Goal: Entertainment & Leisure: Consume media (video, audio)

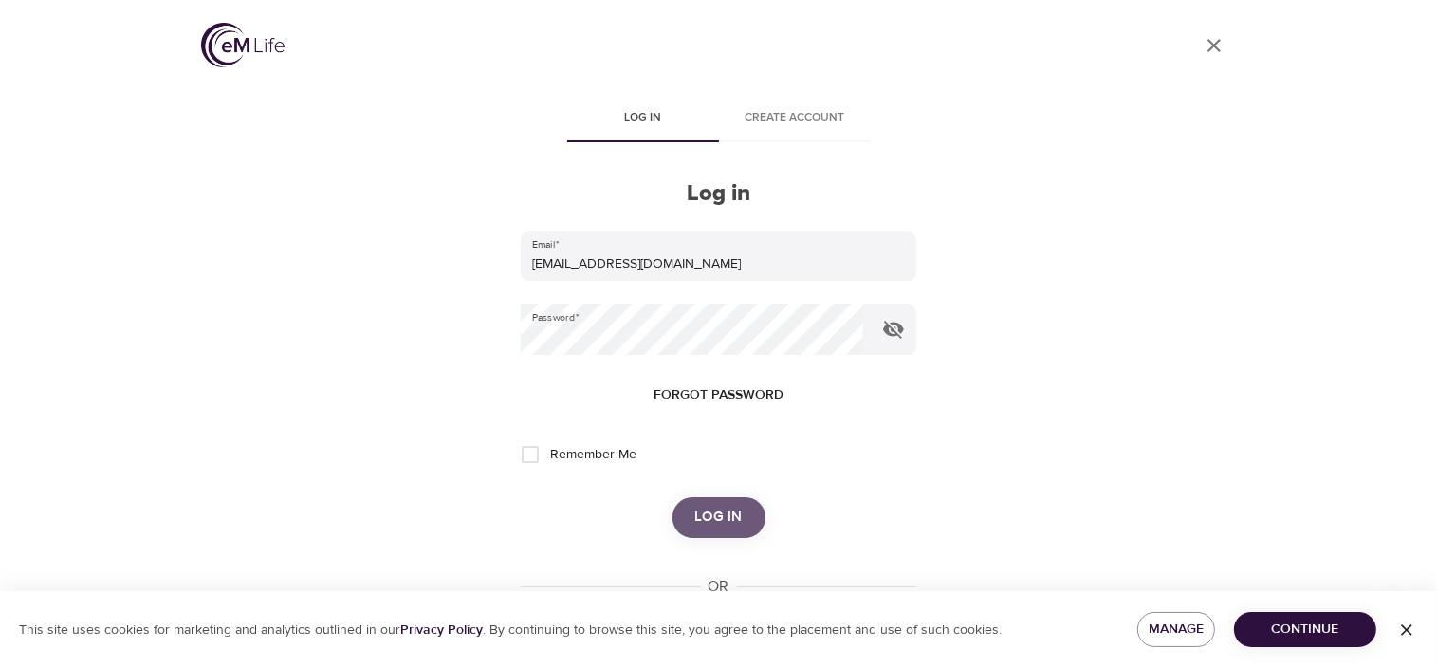
click at [728, 513] on span "Log in" at bounding box center [718, 516] width 47 height 25
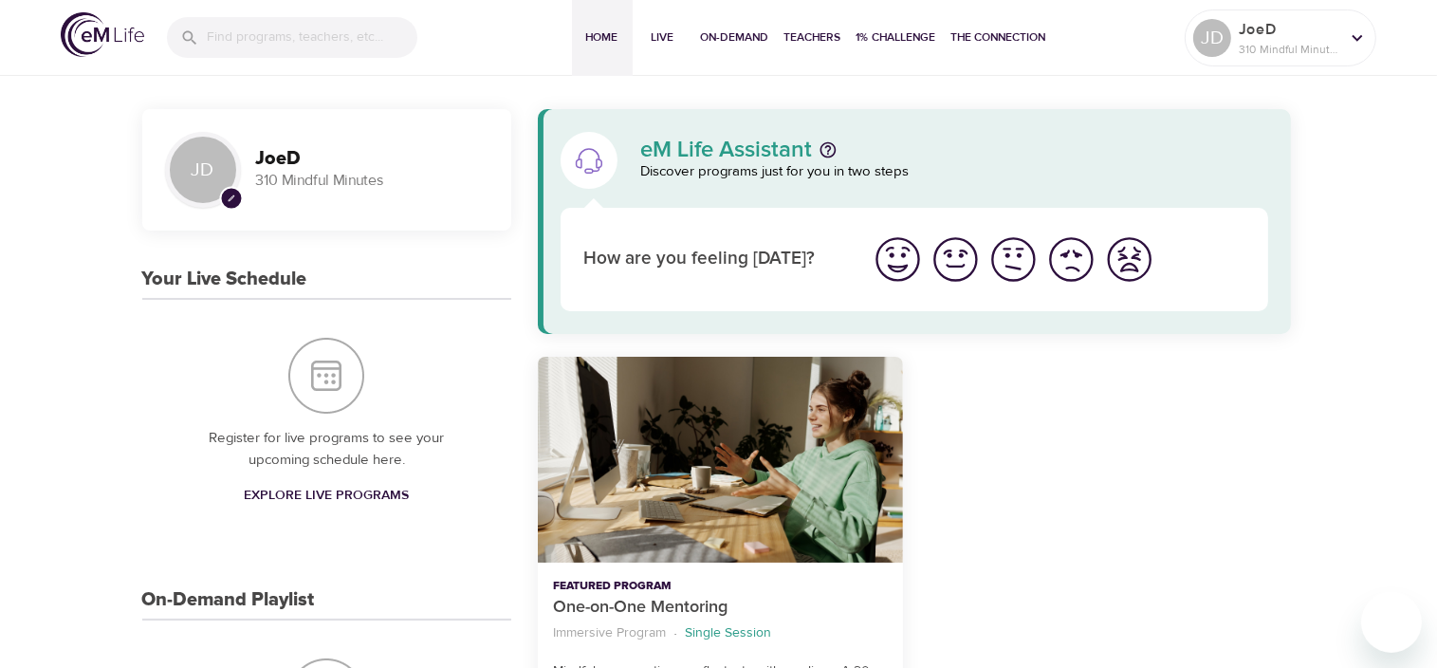
click at [264, 38] on input "search" at bounding box center [312, 37] width 211 height 41
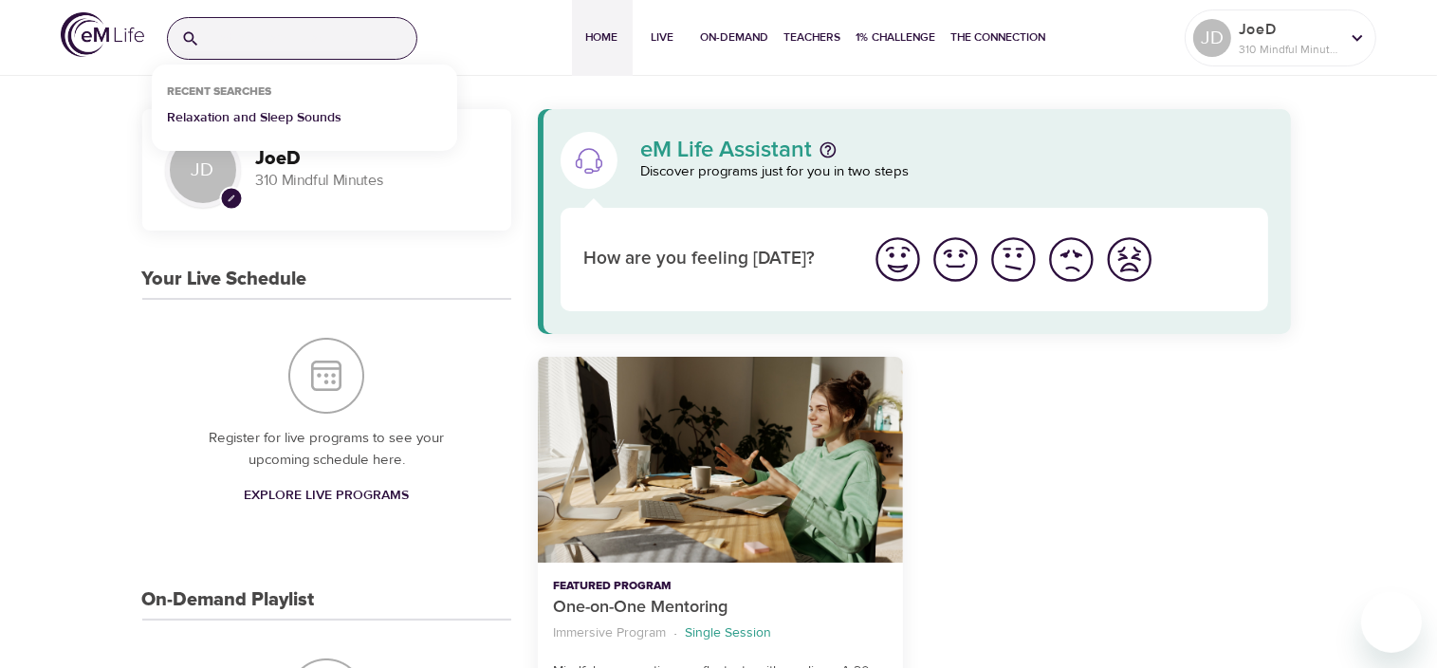
click at [241, 116] on p "Relaxation and Sleep Sounds" at bounding box center [254, 121] width 174 height 27
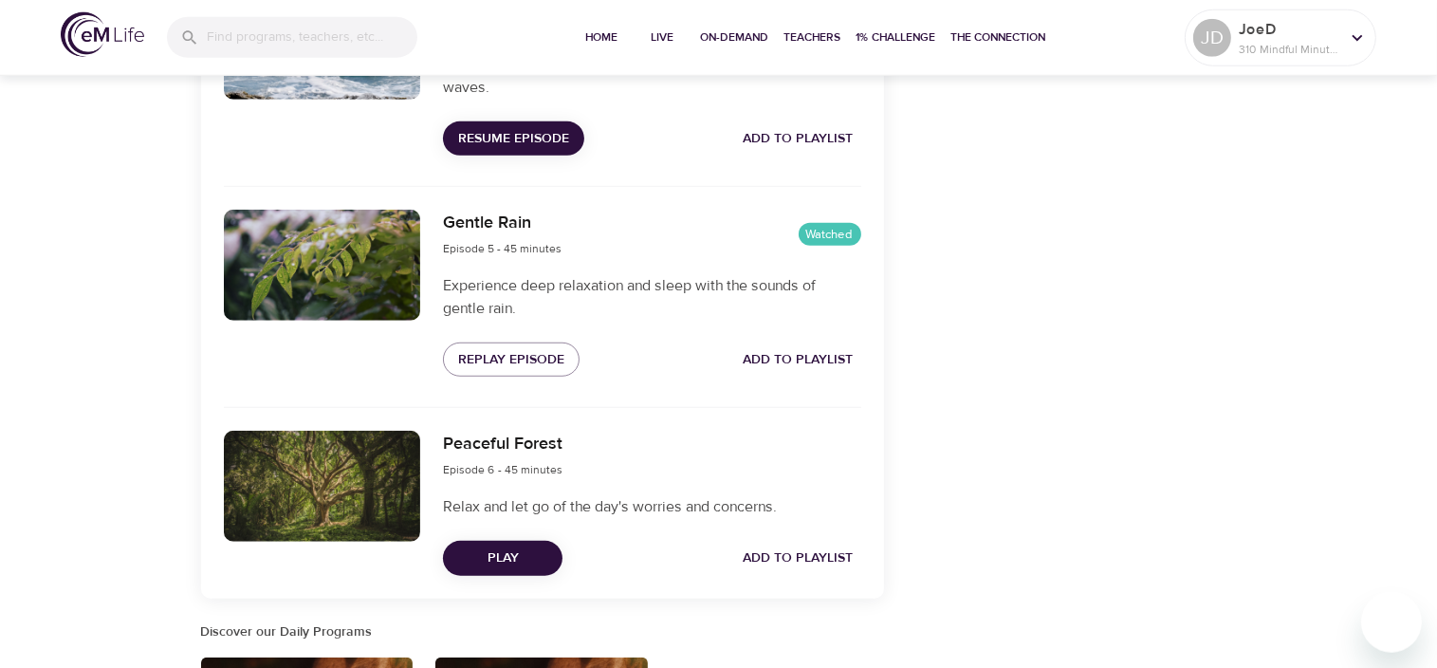
scroll to position [1268, 0]
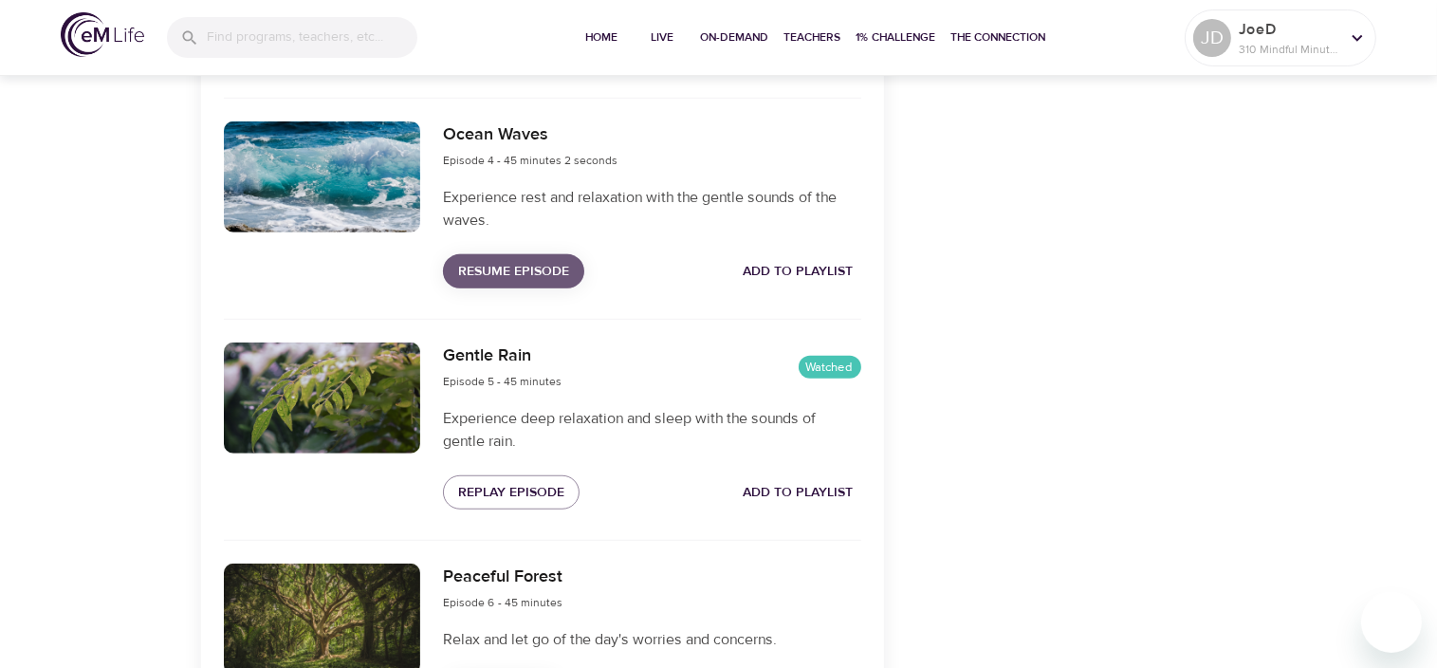
click at [496, 284] on span "Resume Episode" at bounding box center [513, 272] width 111 height 24
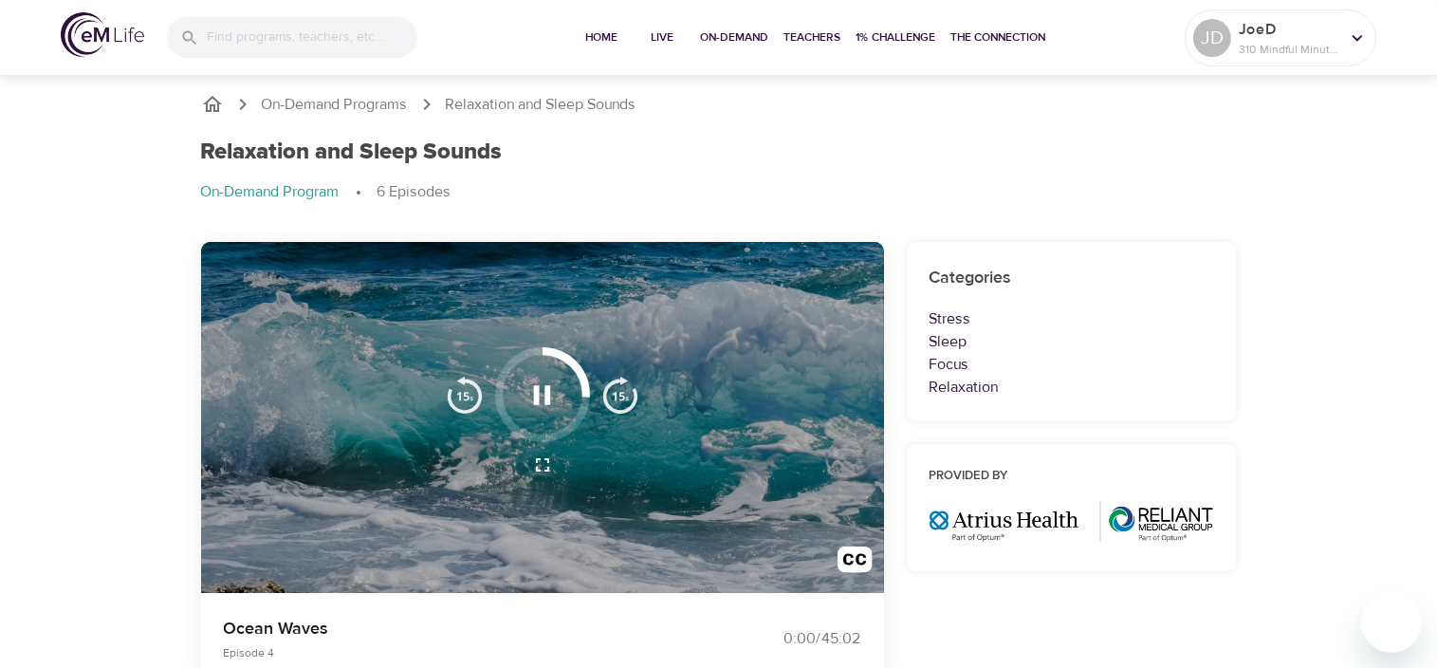
scroll to position [0, 0]
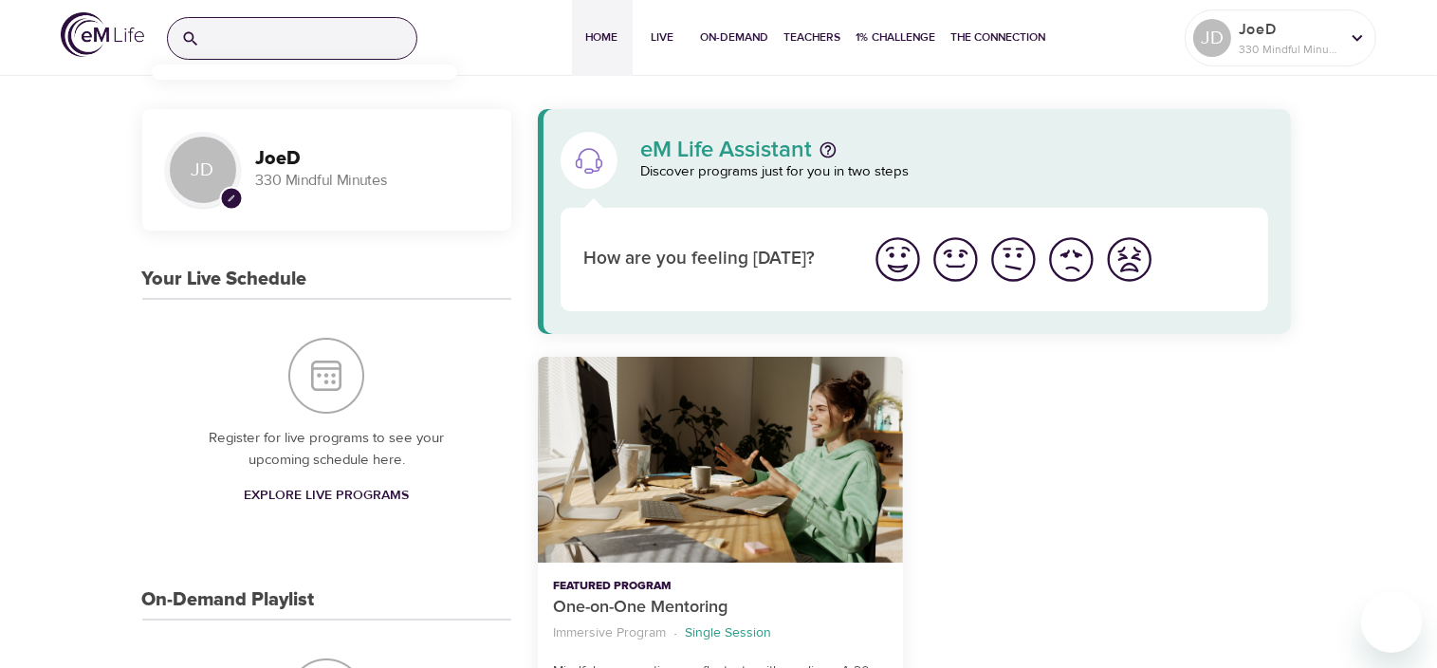
click at [259, 50] on input "search" at bounding box center [312, 38] width 209 height 41
click at [247, 119] on p "Relaxation and Sleep Sounds" at bounding box center [254, 121] width 174 height 27
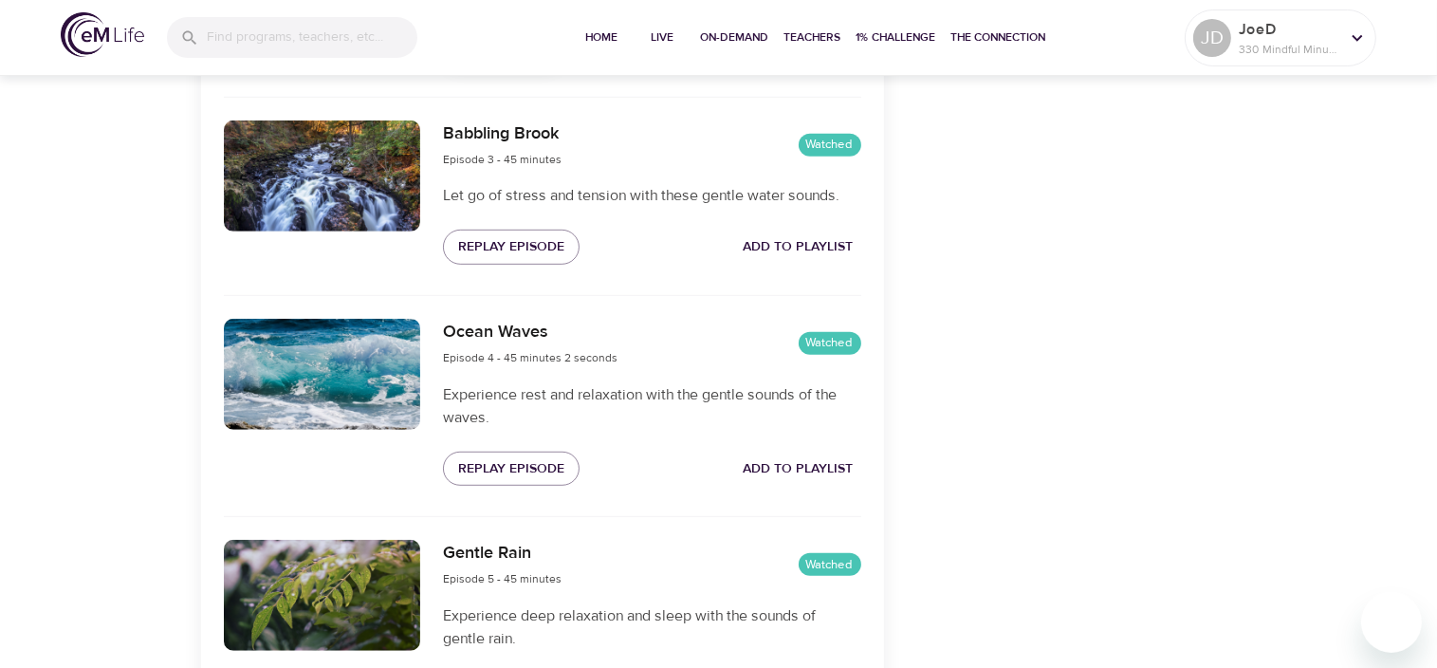
scroll to position [1071, 0]
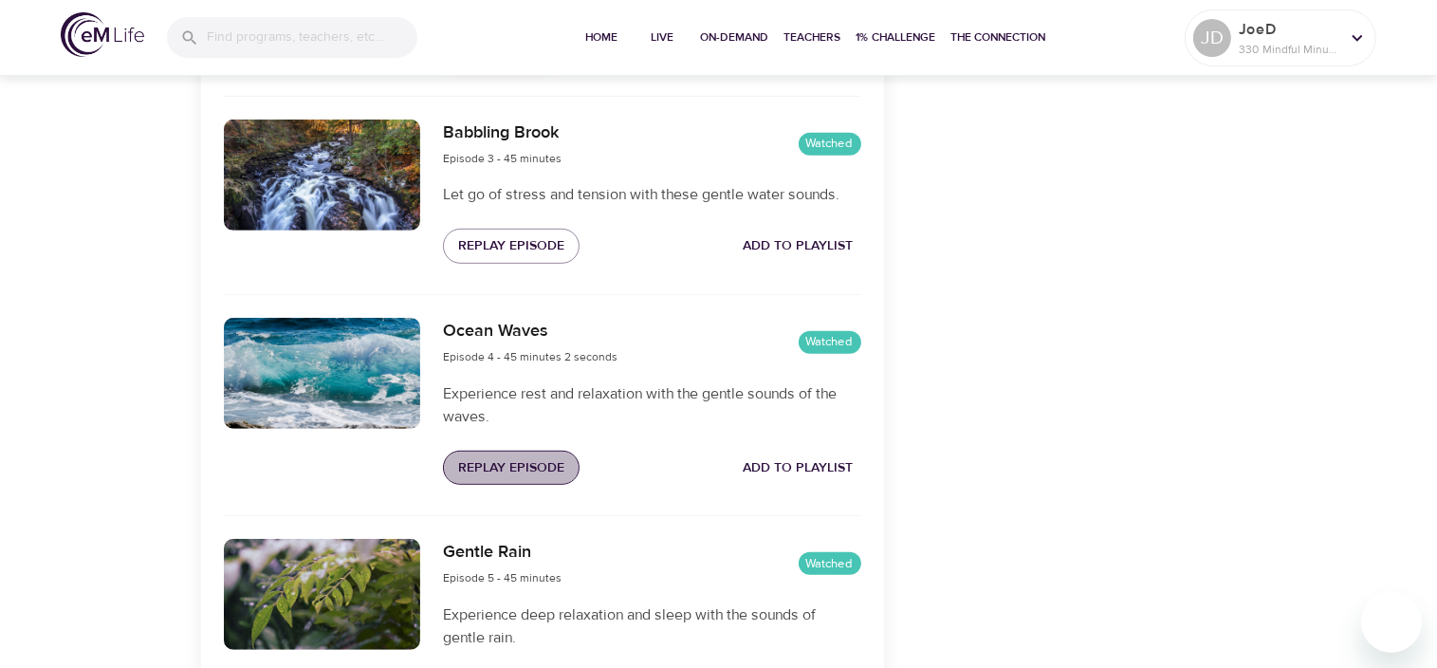
click at [495, 480] on span "Replay Episode" at bounding box center [511, 468] width 106 height 24
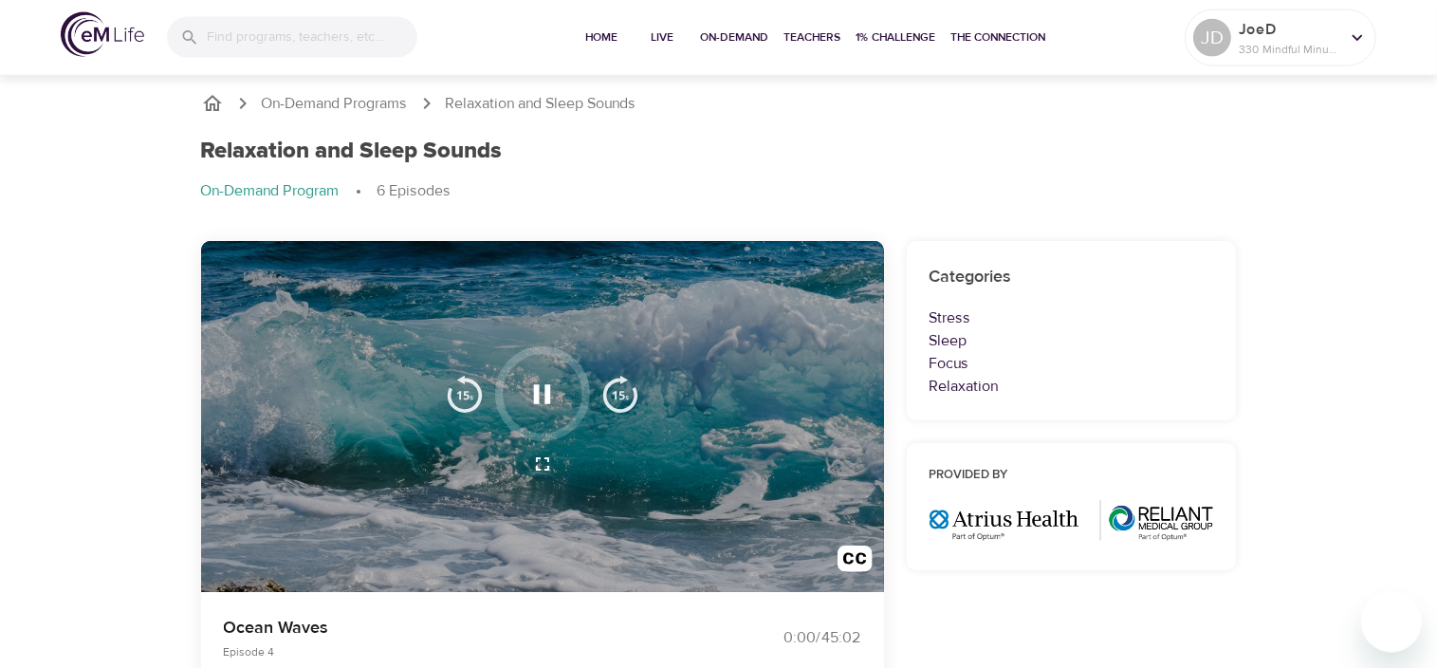
scroll to position [0, 0]
